Goal: Information Seeking & Learning: Learn about a topic

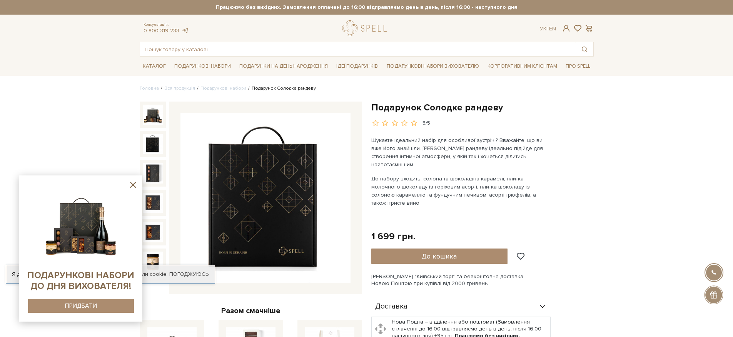
click at [145, 138] on img at bounding box center [153, 144] width 20 height 20
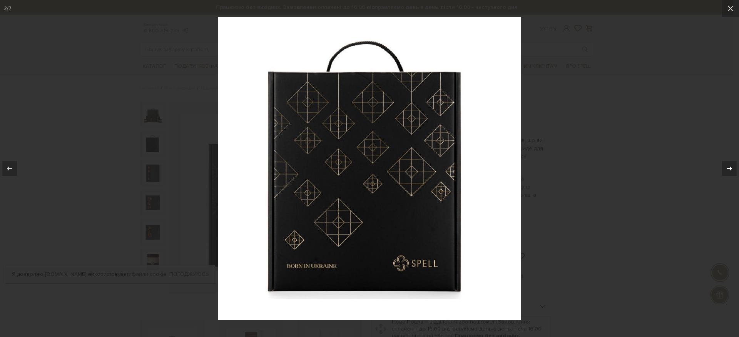
click at [733, 167] on icon at bounding box center [729, 168] width 9 height 9
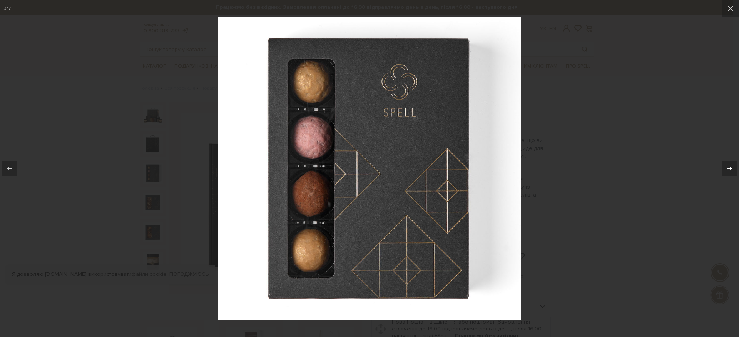
click at [731, 165] on icon at bounding box center [729, 168] width 9 height 9
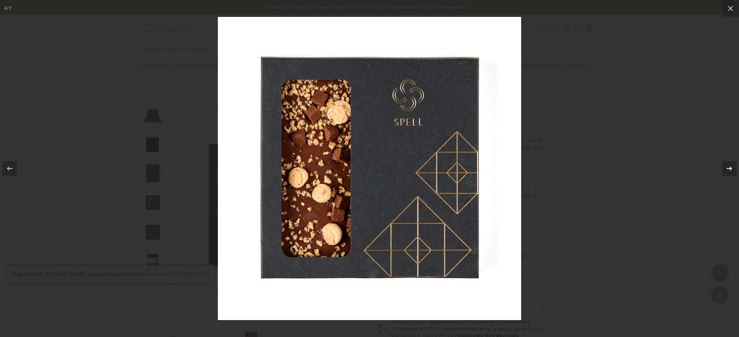
click at [731, 165] on icon at bounding box center [729, 168] width 9 height 9
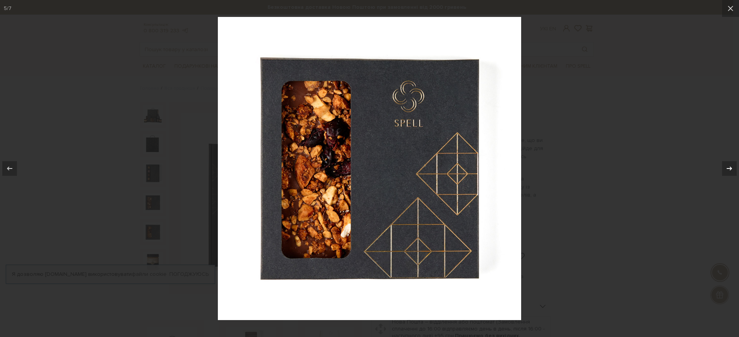
click at [731, 165] on icon at bounding box center [729, 168] width 9 height 9
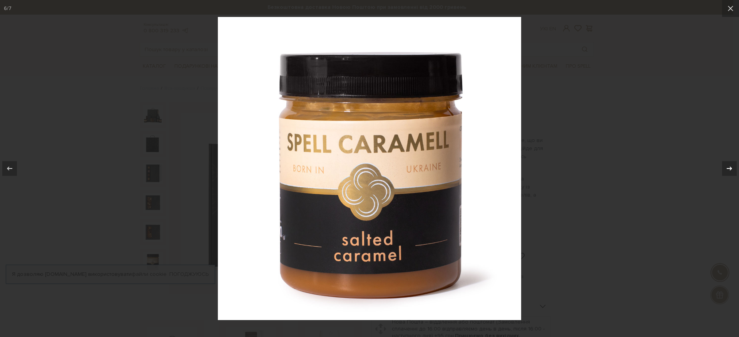
click at [730, 164] on icon at bounding box center [729, 168] width 9 height 9
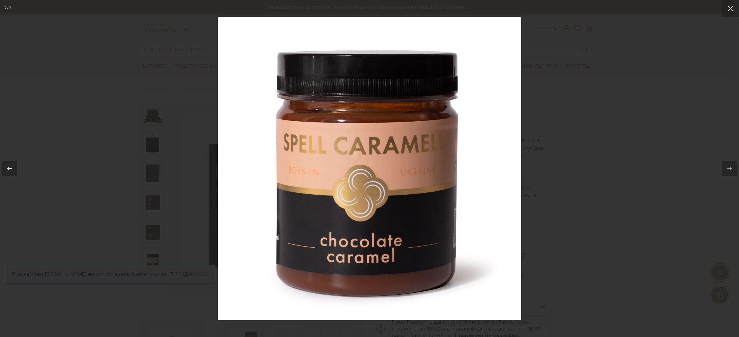
drag, startPoint x: 684, startPoint y: 207, endPoint x: 645, endPoint y: 197, distance: 40.6
click at [684, 208] on div at bounding box center [369, 168] width 739 height 337
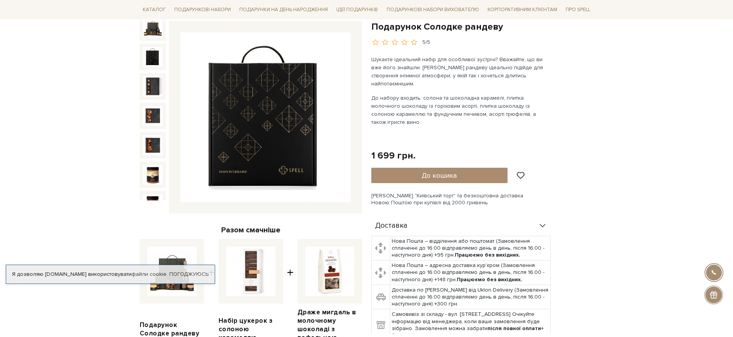
scroll to position [185, 0]
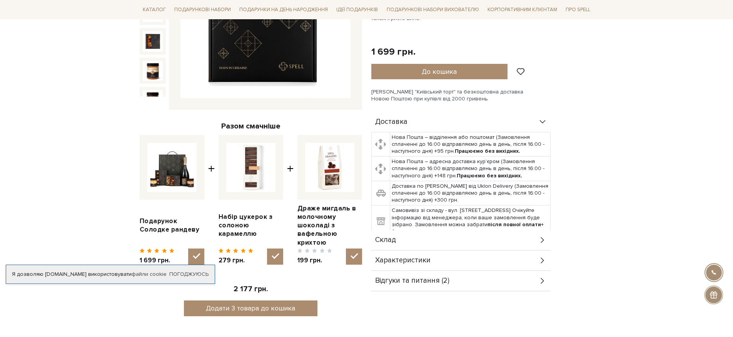
drag, startPoint x: 662, startPoint y: 172, endPoint x: 588, endPoint y: 154, distance: 76.2
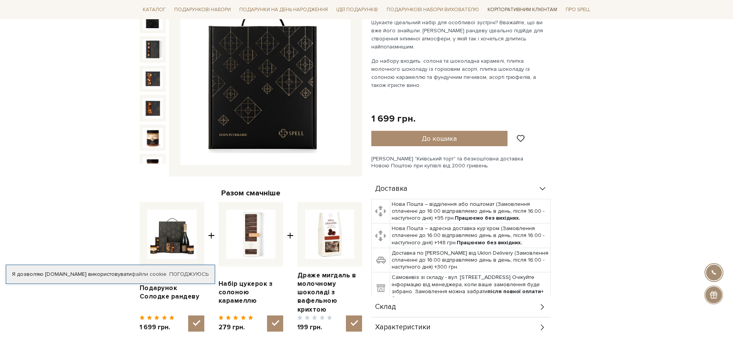
scroll to position [46, 0]
